Goal: Information Seeking & Learning: Understand process/instructions

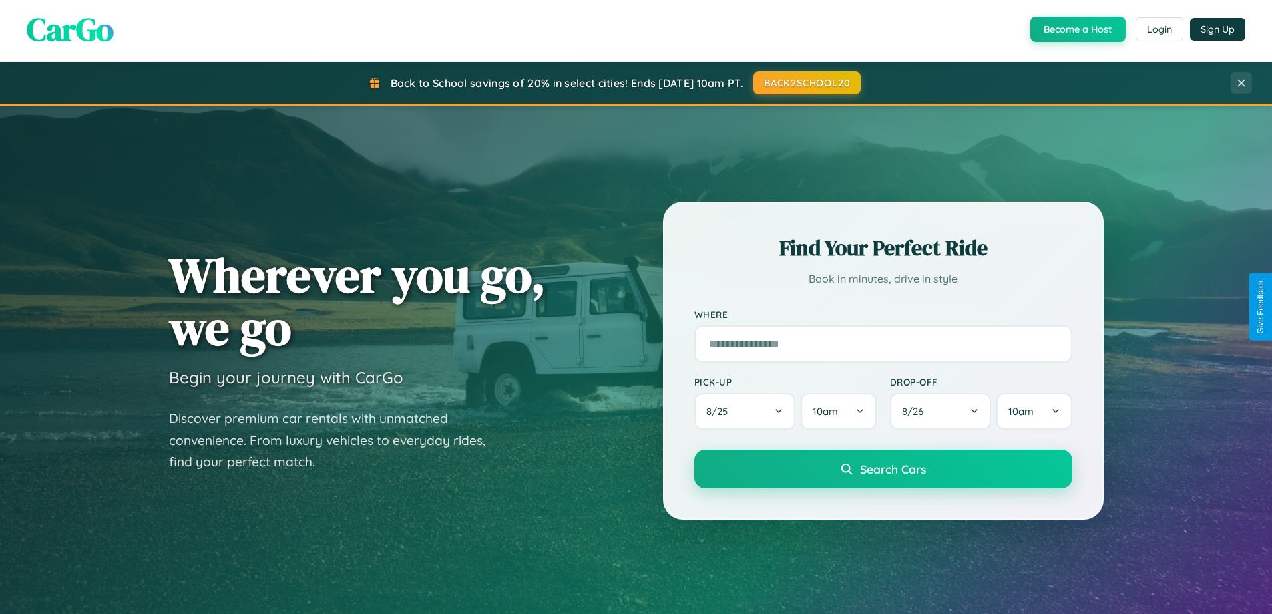
scroll to position [2569, 0]
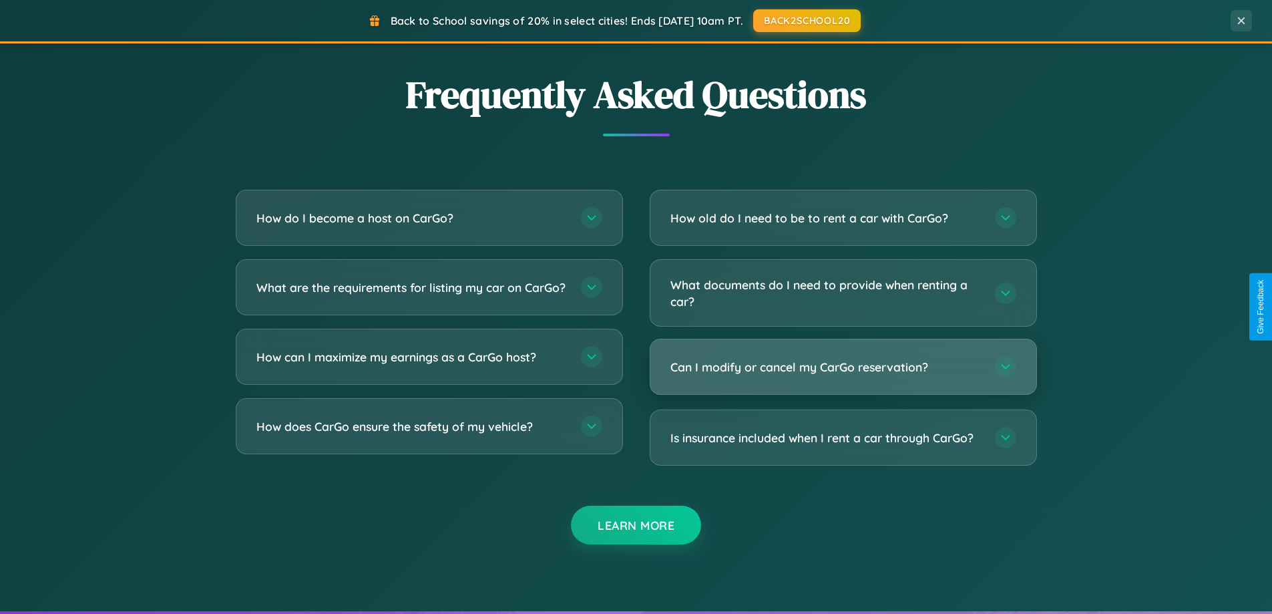
click at [843, 368] on h3 "Can I modify or cancel my CarGo reservation?" at bounding box center [825, 367] width 311 height 17
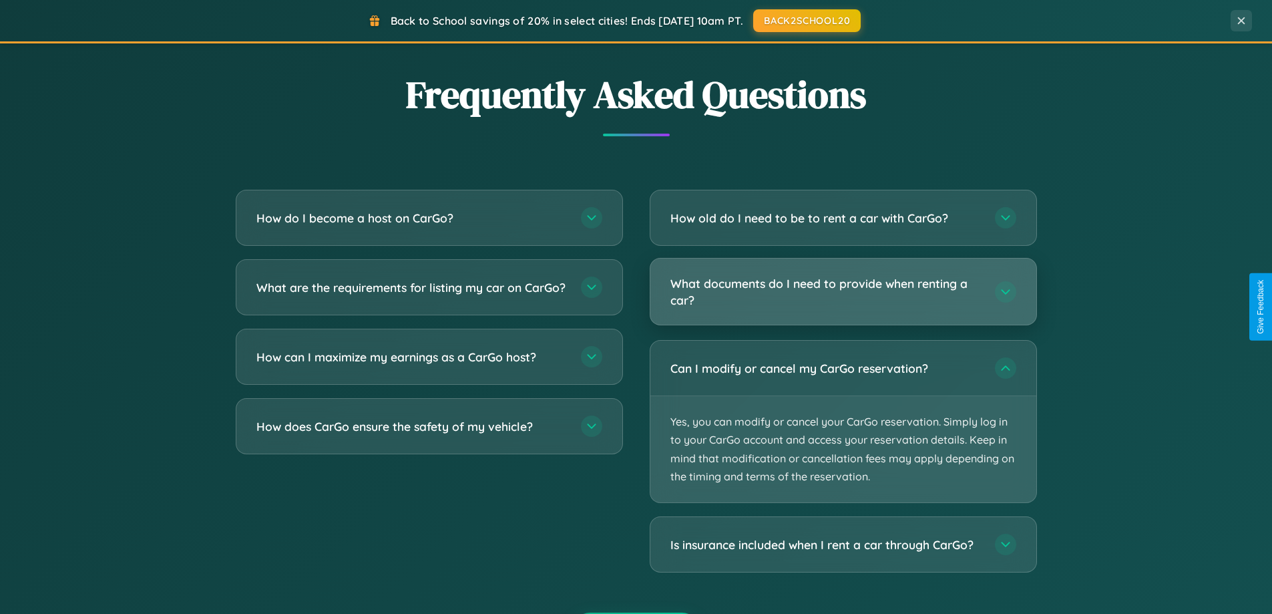
click at [843, 292] on h3 "What documents do I need to provide when renting a car?" at bounding box center [825, 291] width 311 height 33
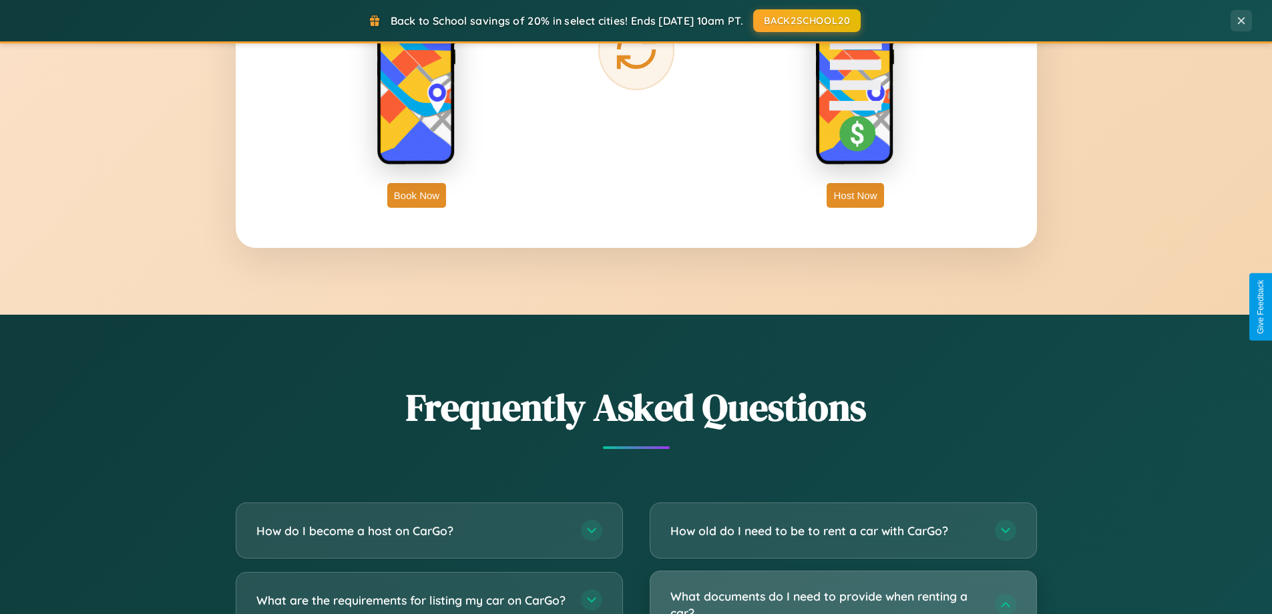
scroll to position [1758, 0]
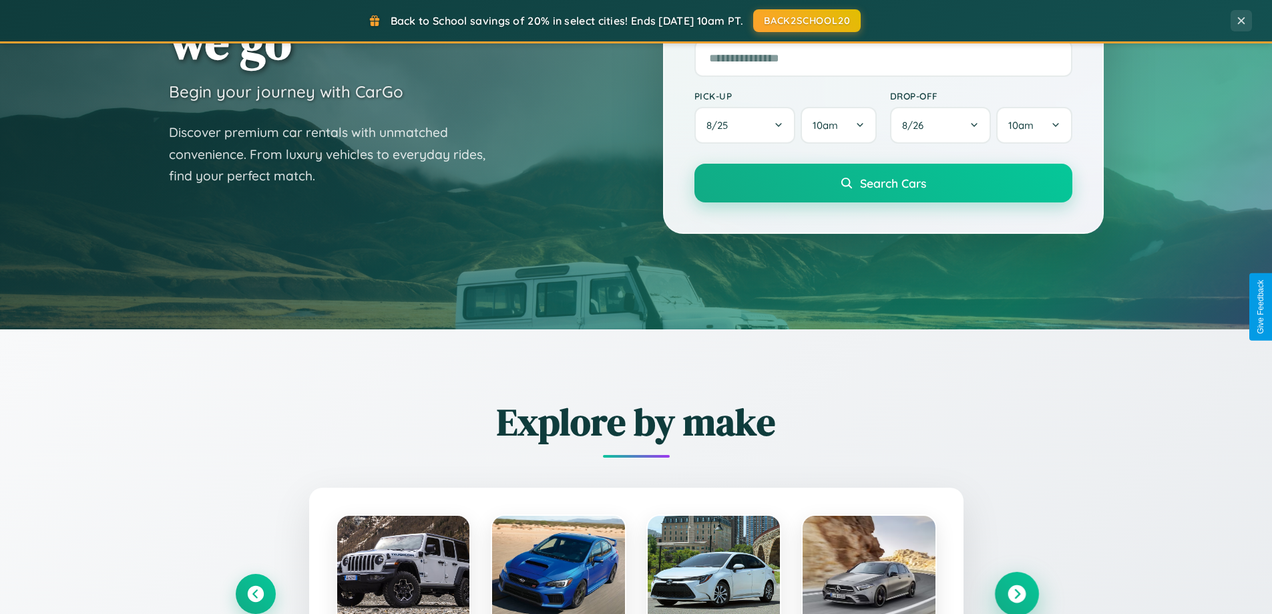
click at [1016, 592] on icon at bounding box center [1017, 594] width 18 height 18
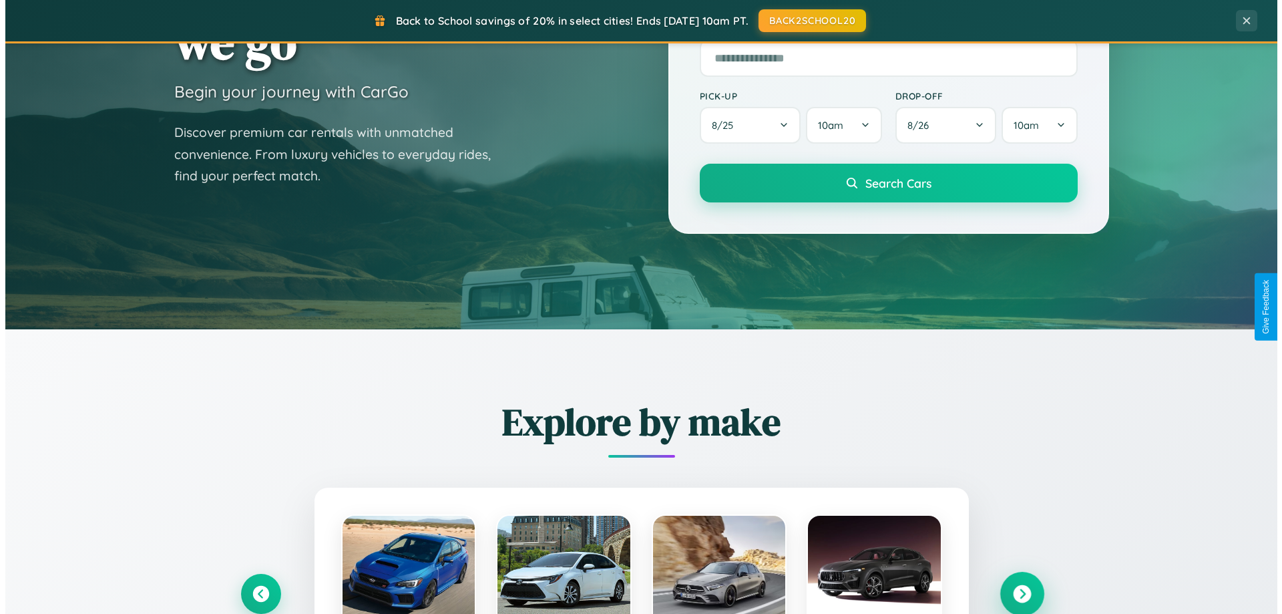
scroll to position [0, 0]
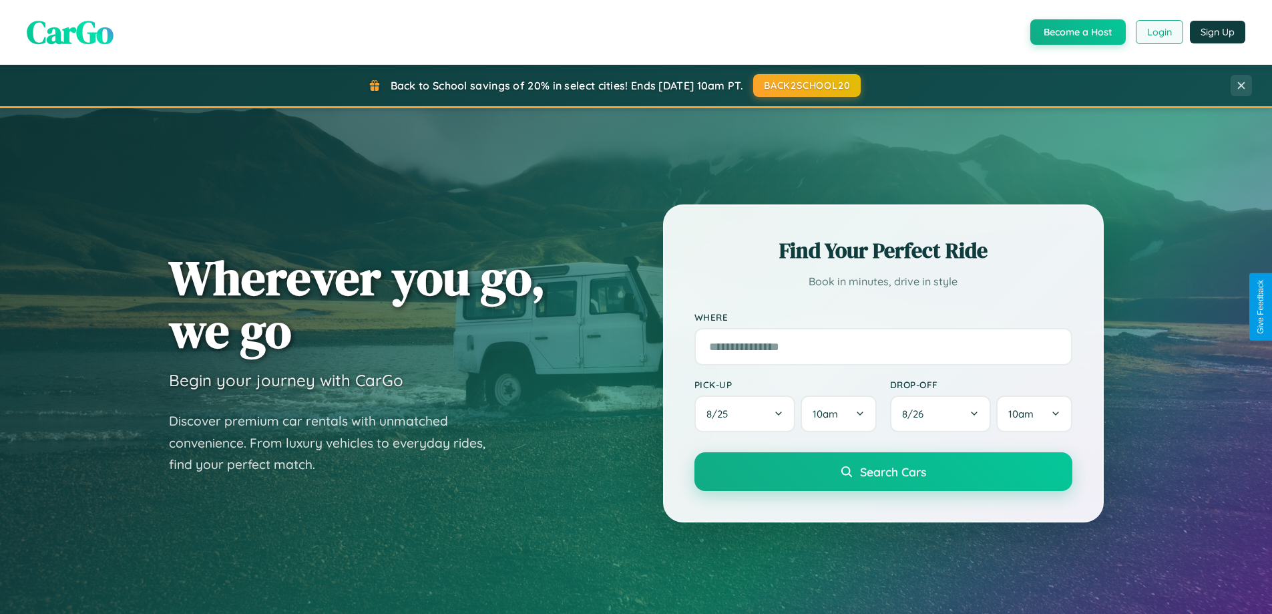
click at [1158, 32] on button "Login" at bounding box center [1159, 32] width 47 height 24
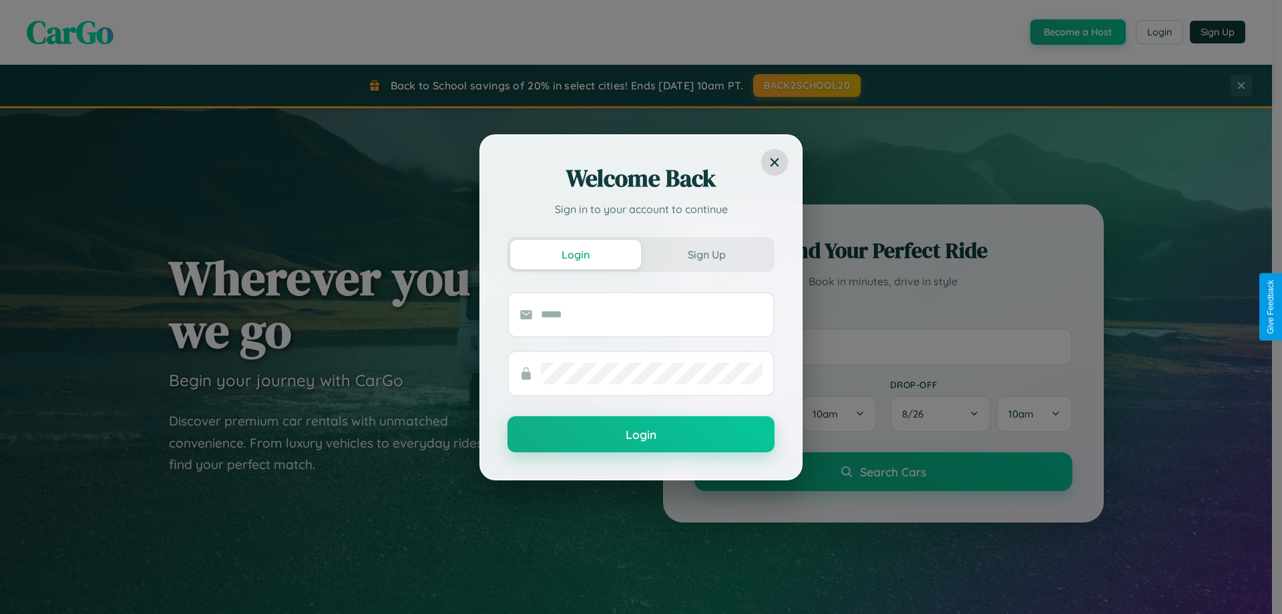
click at [806, 85] on div "Welcome Back Sign in to your account to continue Login Sign Up Login" at bounding box center [641, 307] width 1282 height 614
